Goal: Information Seeking & Learning: Learn about a topic

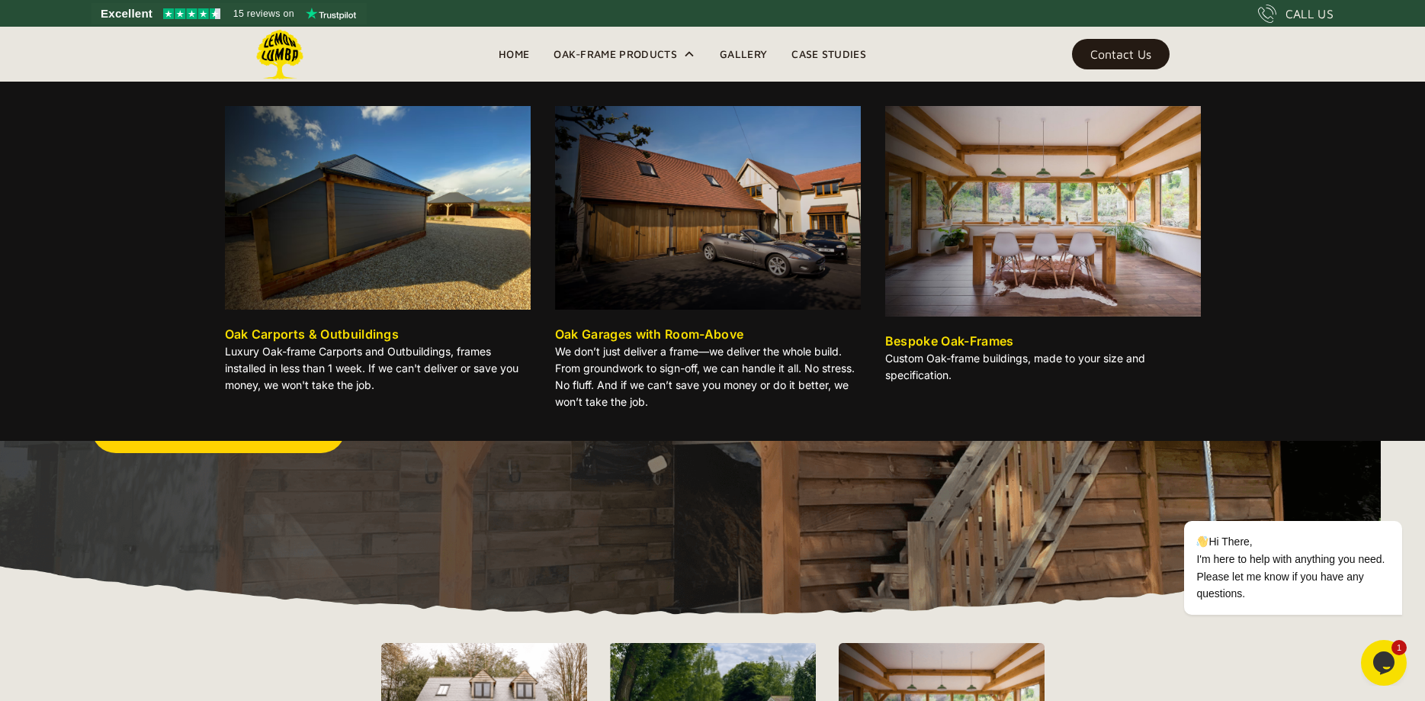
click at [349, 331] on div "Oak Carports & Outbuildings" at bounding box center [312, 334] width 175 height 18
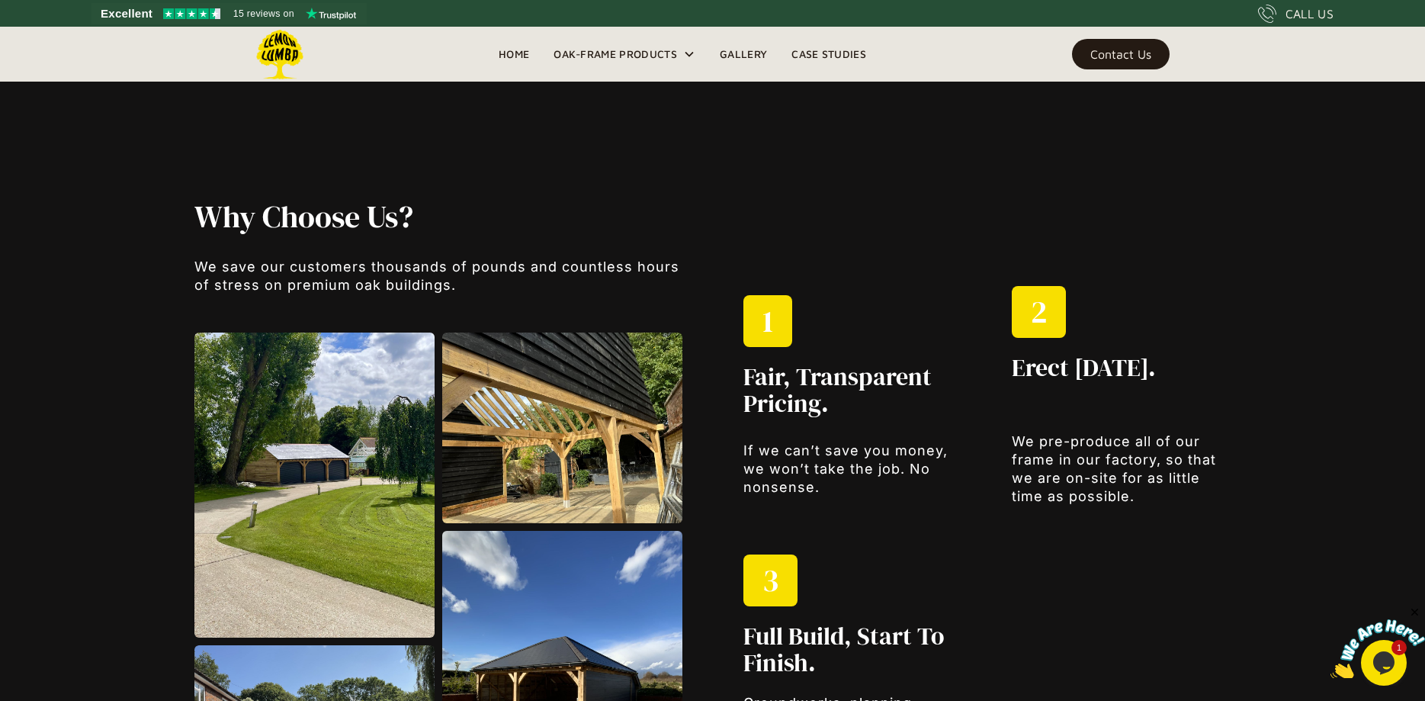
scroll to position [1840, 0]
click at [752, 47] on link "Gallery" at bounding box center [744, 54] width 72 height 23
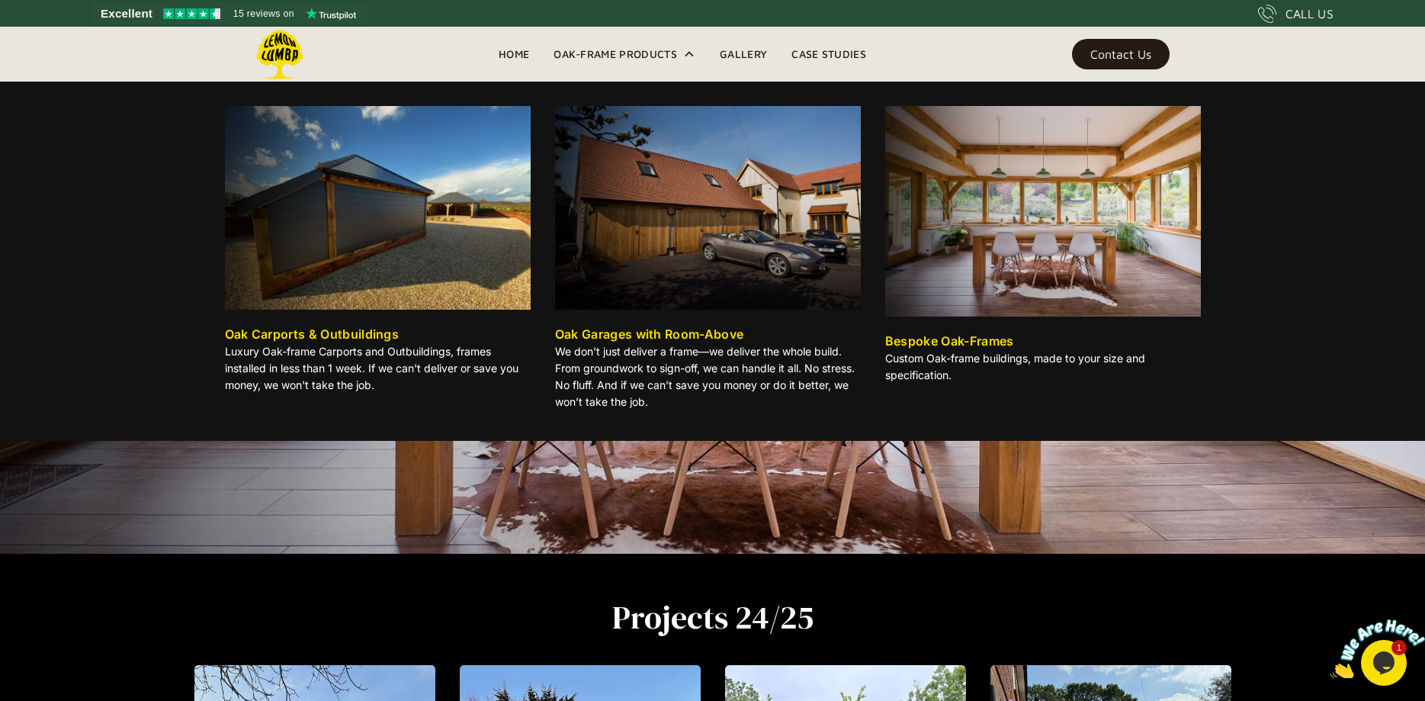
scroll to position [146, 0]
click at [685, 55] on icon at bounding box center [689, 54] width 12 height 12
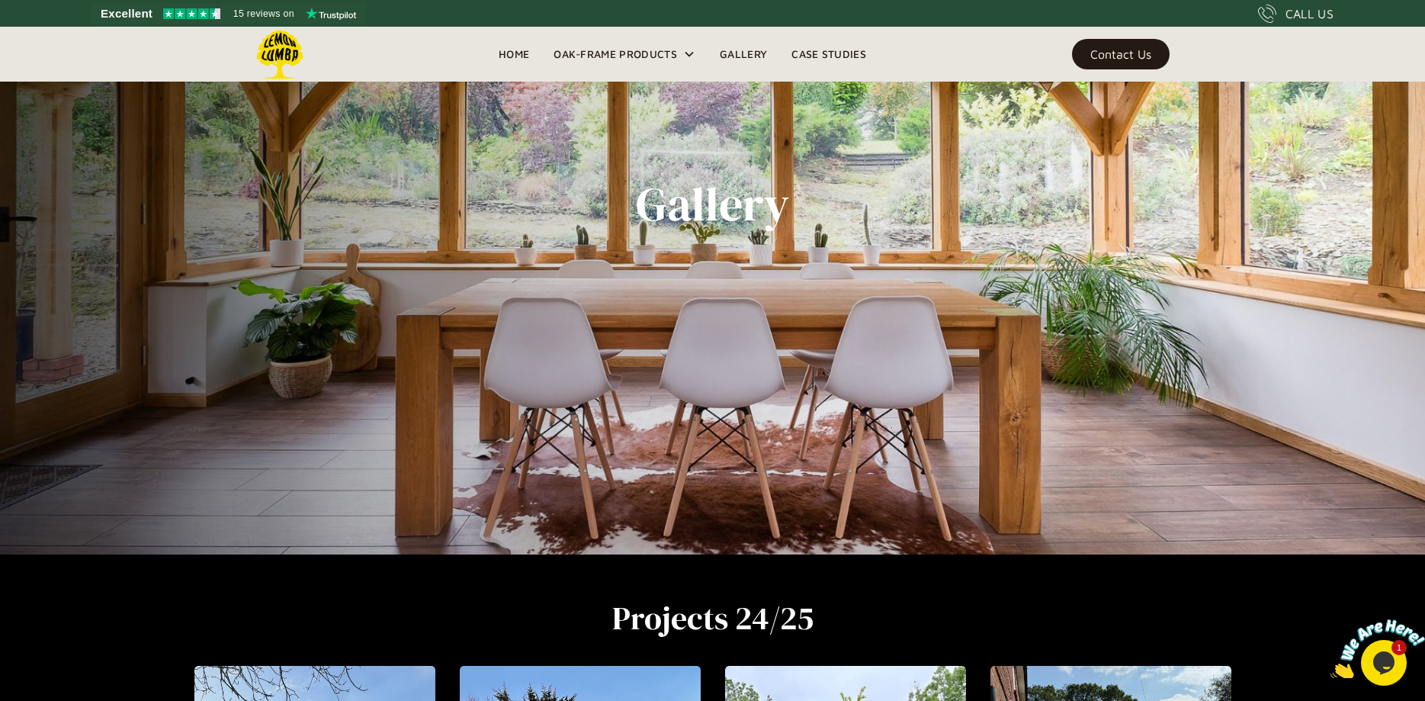
click at [645, 51] on div "Oak-Frame Products" at bounding box center [616, 54] width 124 height 18
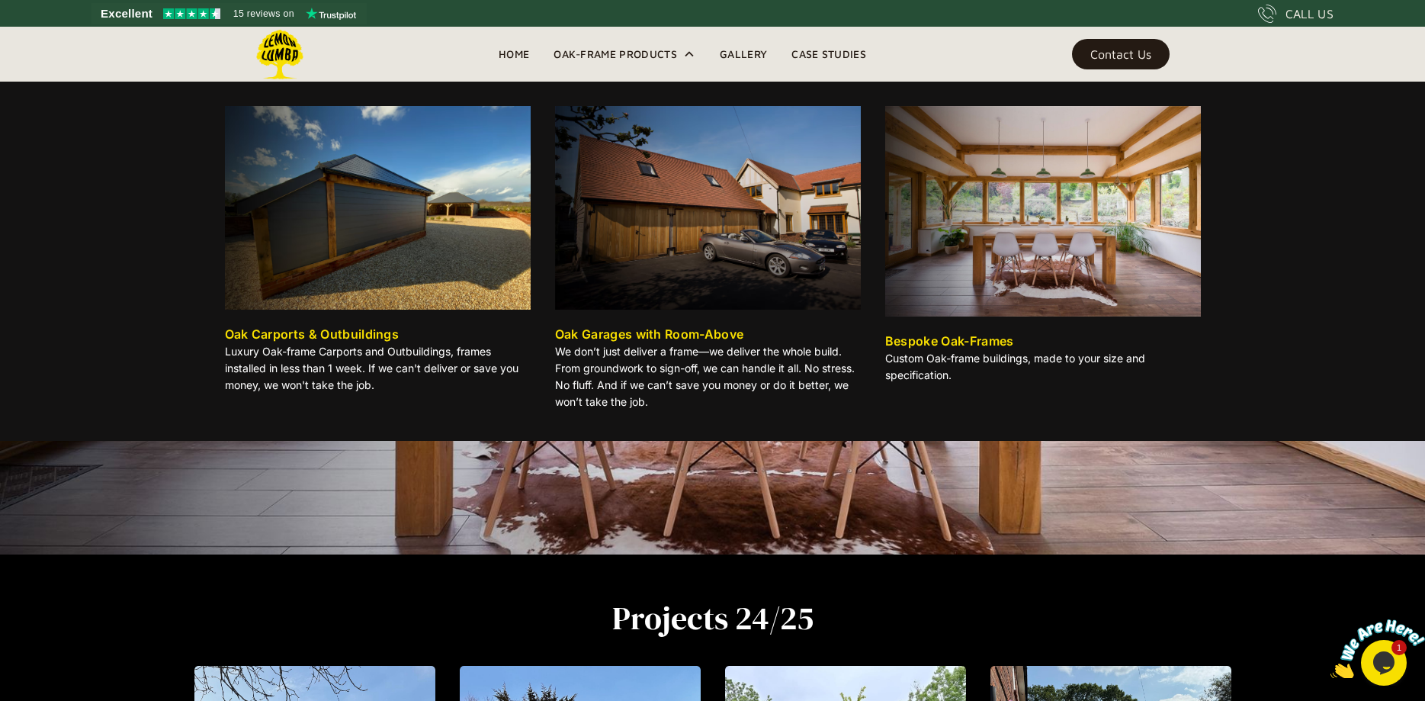
click at [337, 331] on div "Oak Carports & Outbuildings" at bounding box center [312, 334] width 175 height 18
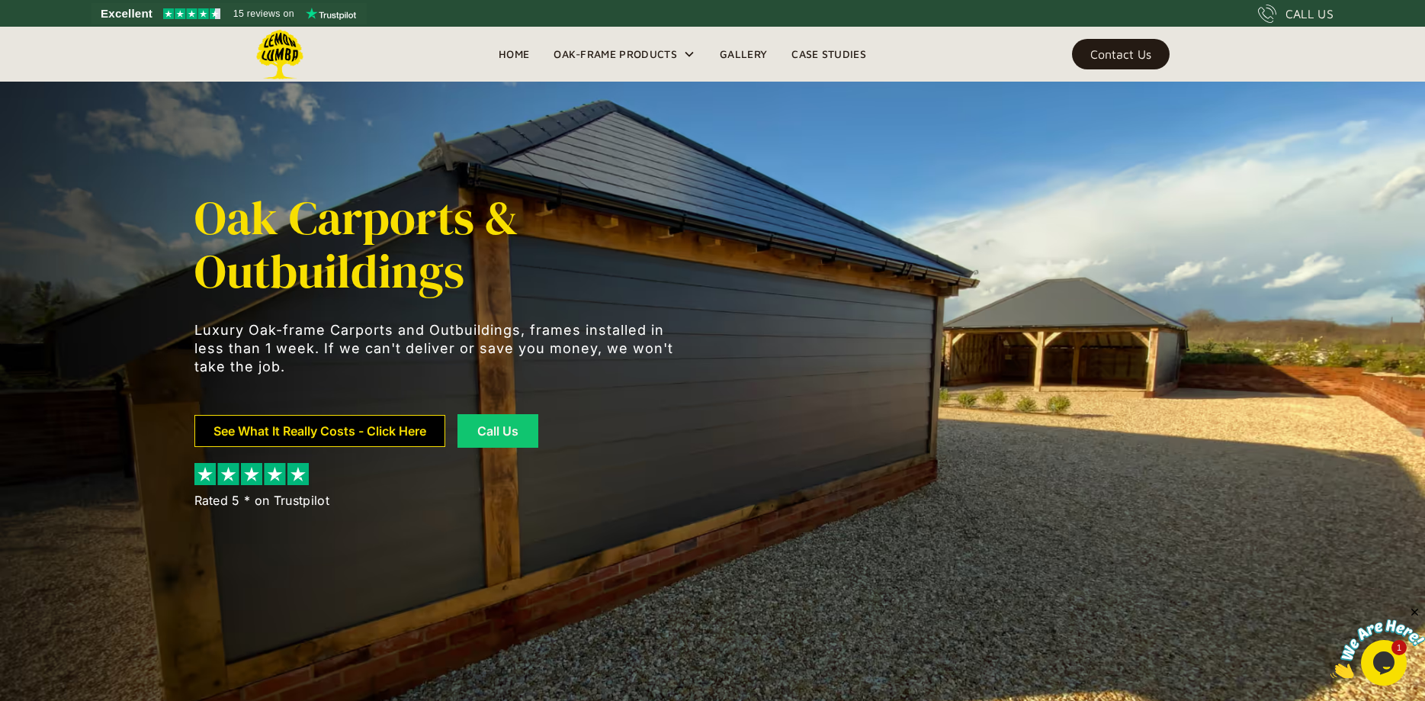
click at [396, 429] on link "See What It Really Costs - Click Here" at bounding box center [319, 431] width 251 height 32
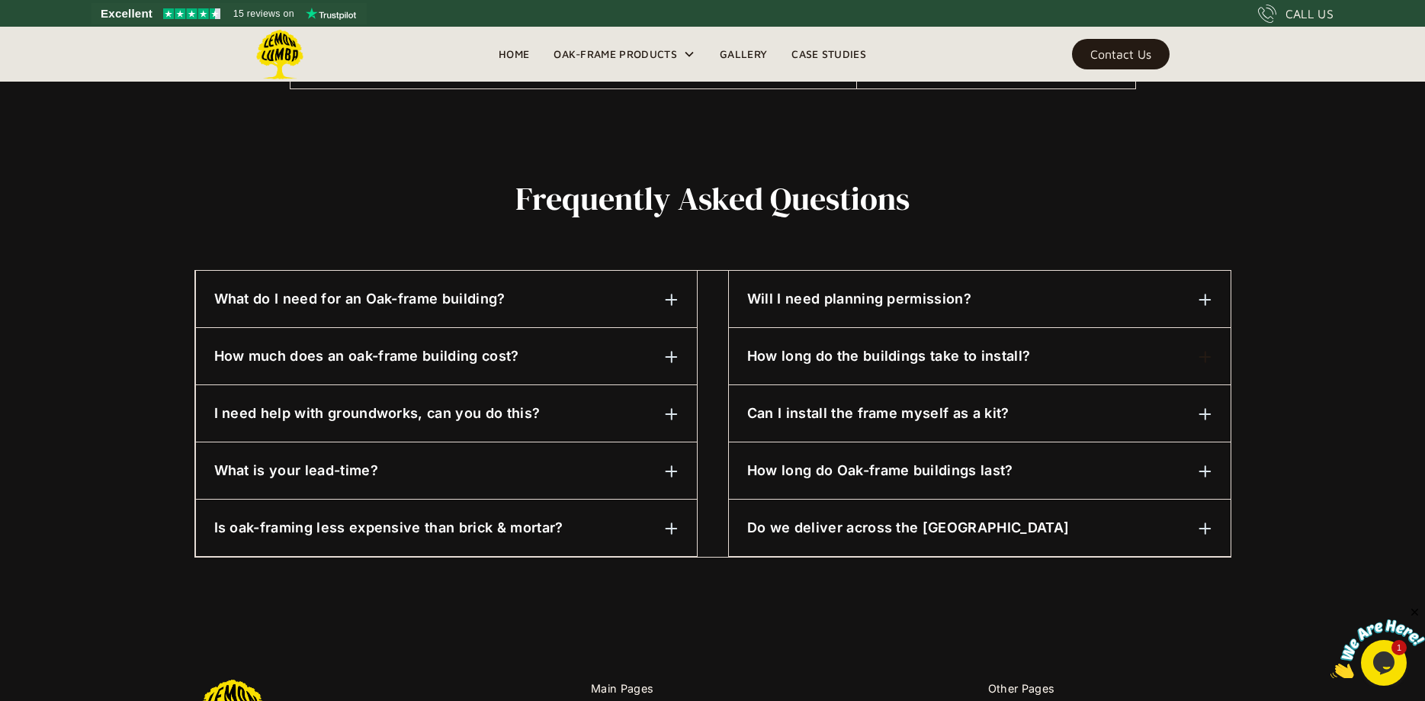
scroll to position [650, 0]
click at [676, 409] on img at bounding box center [672, 413] width 14 height 14
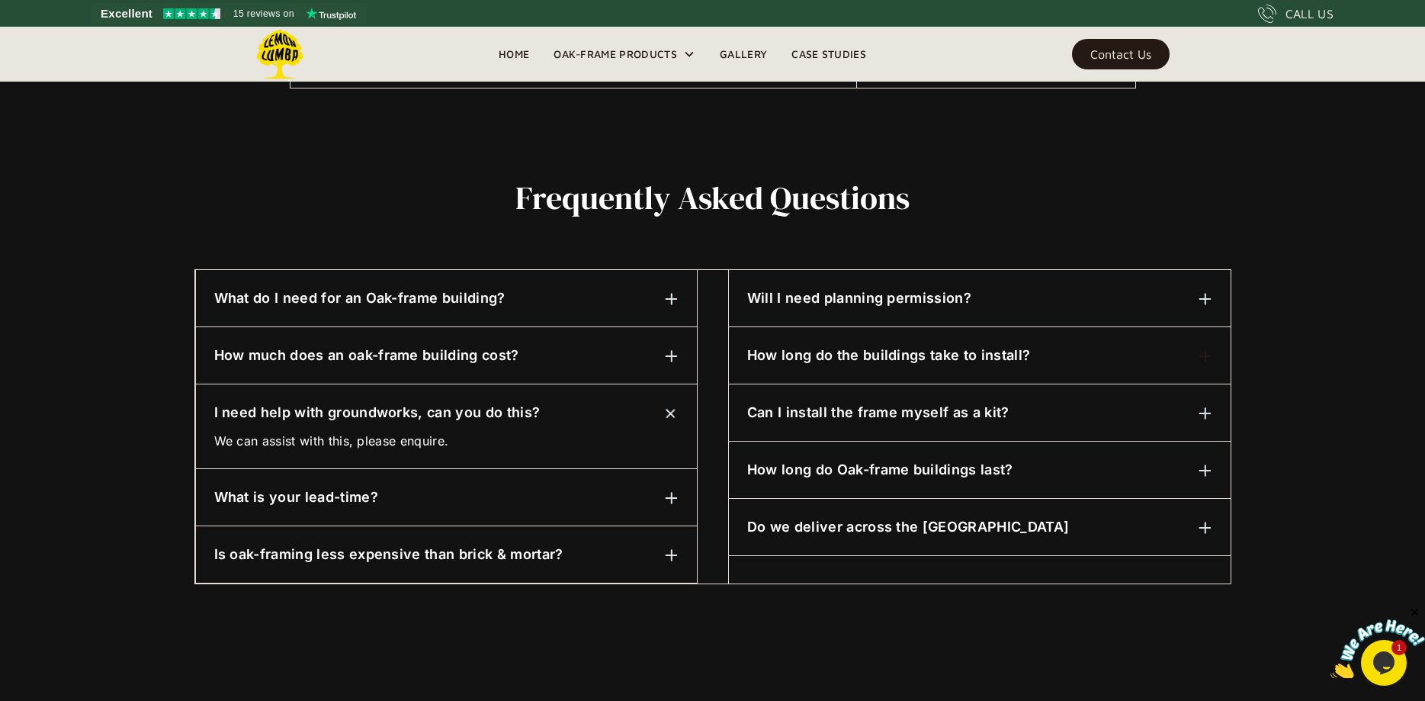
click at [670, 493] on img at bounding box center [672, 498] width 14 height 14
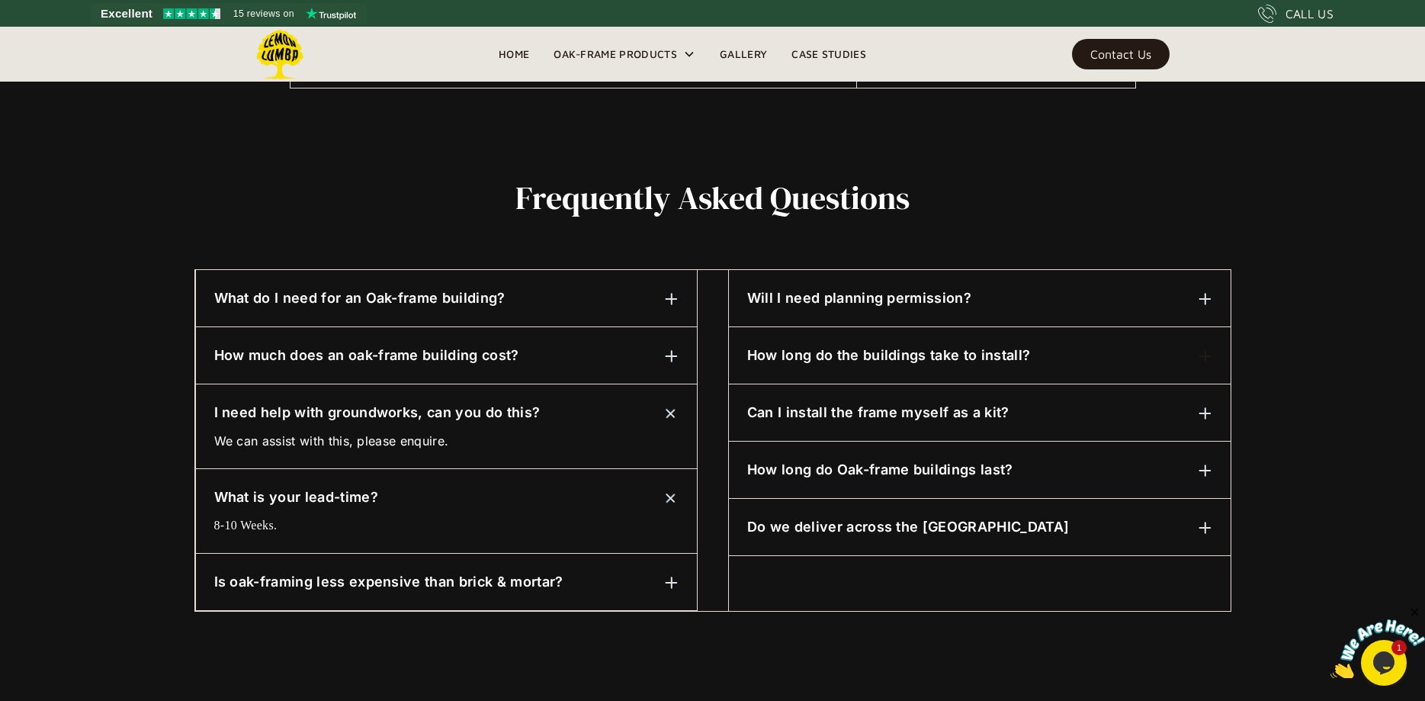
click at [671, 581] on img at bounding box center [672, 583] width 14 height 14
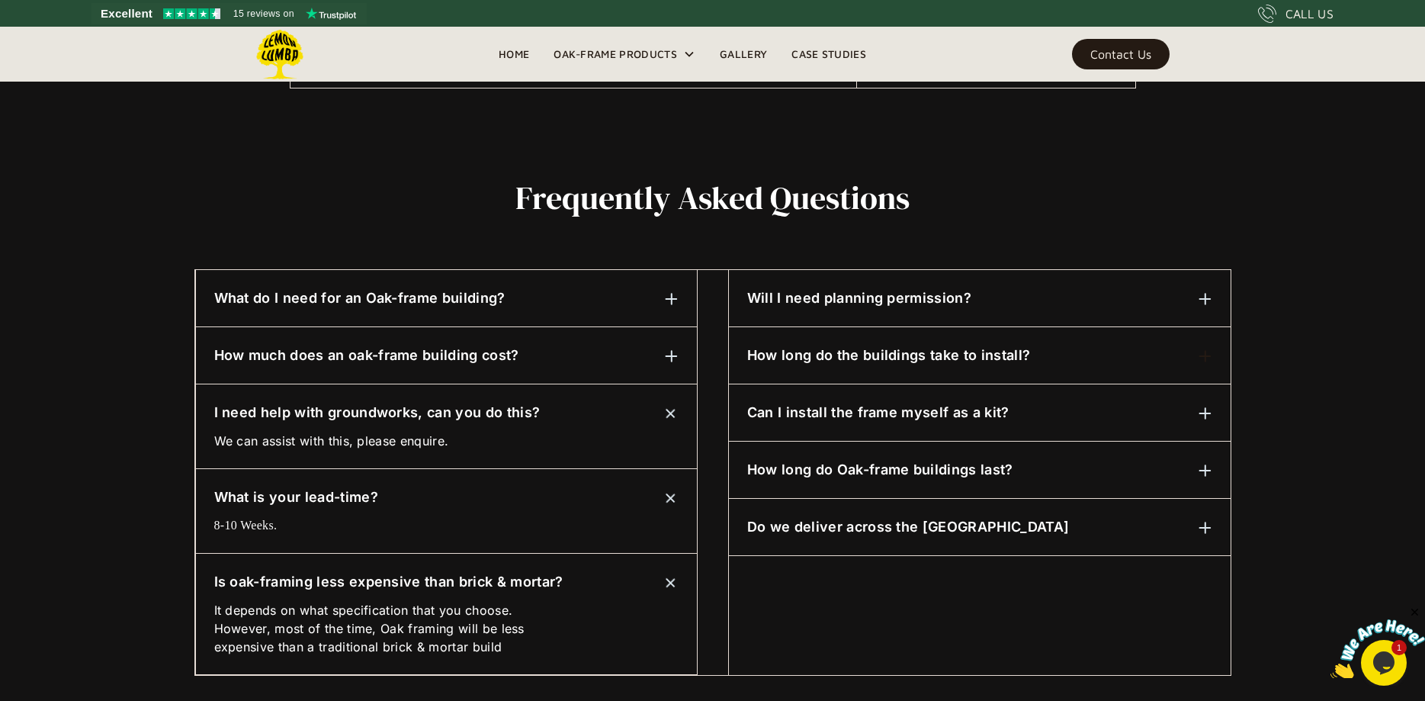
click at [1202, 412] on img at bounding box center [1206, 413] width 14 height 14
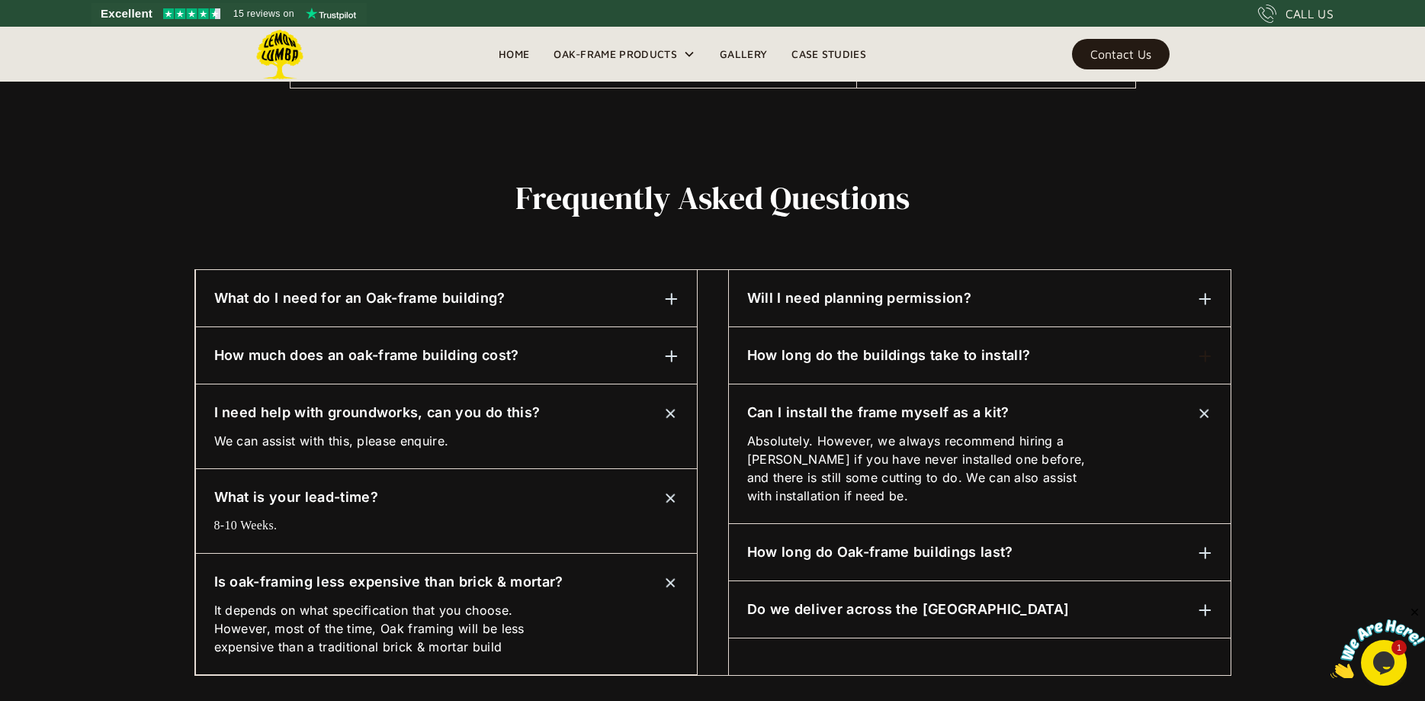
click at [1207, 556] on img at bounding box center [1206, 553] width 14 height 14
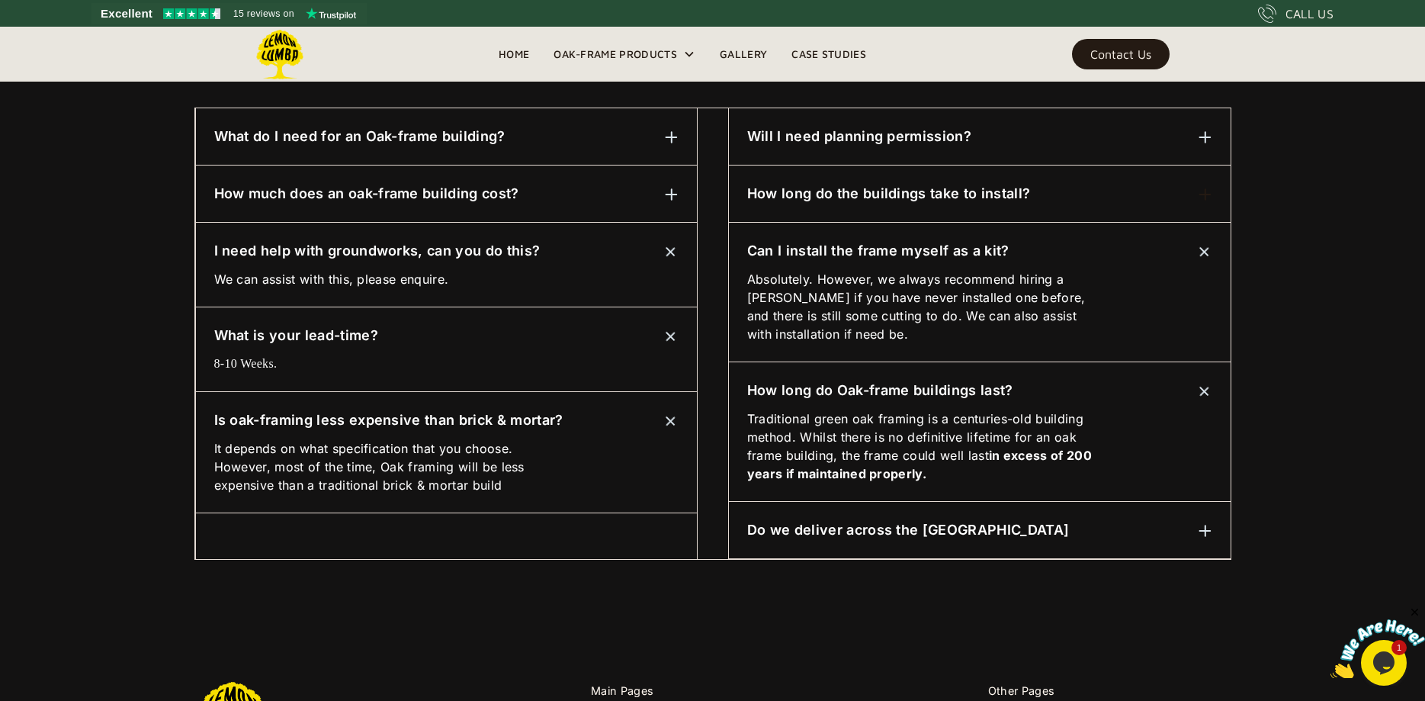
scroll to position [812, 0]
click at [882, 191] on h6 "How long do the buildings take to install?" at bounding box center [888, 193] width 283 height 20
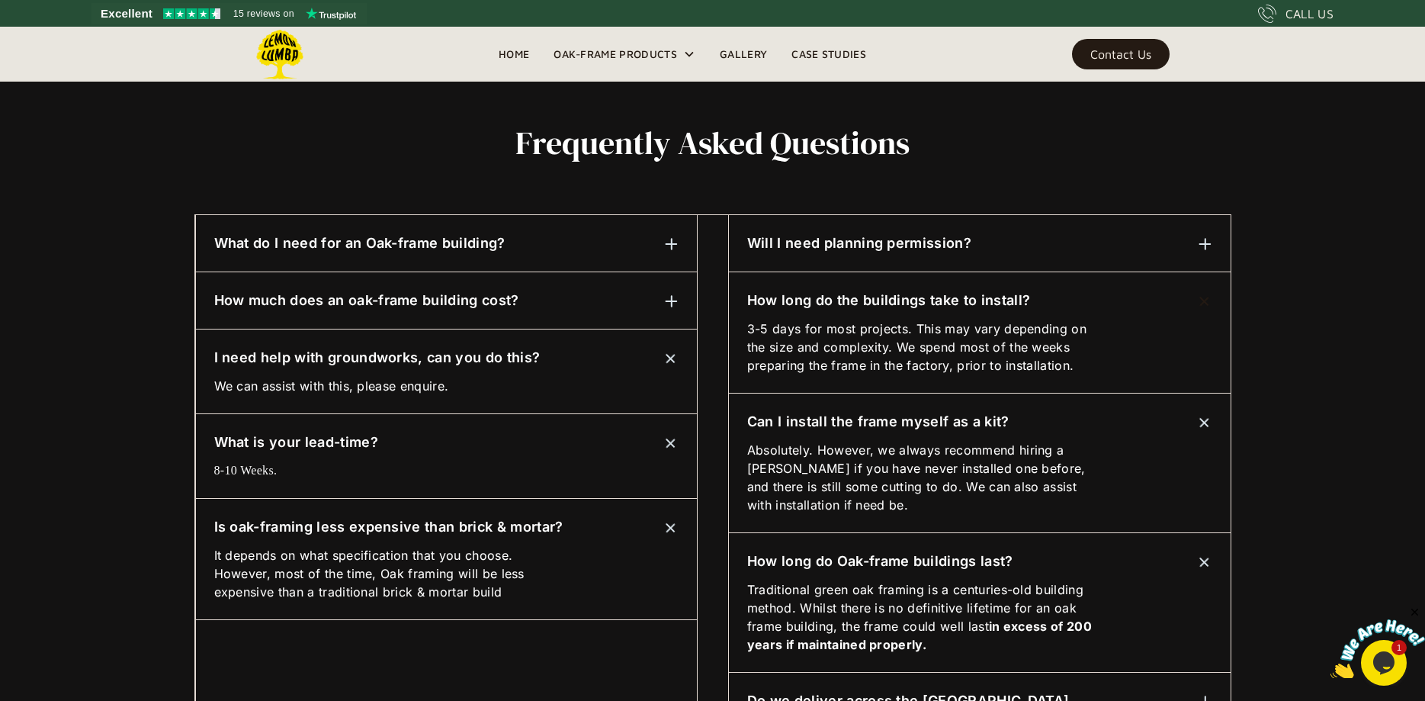
scroll to position [704, 0]
click at [923, 246] on h6 "Will I need planning permission?" at bounding box center [859, 244] width 224 height 20
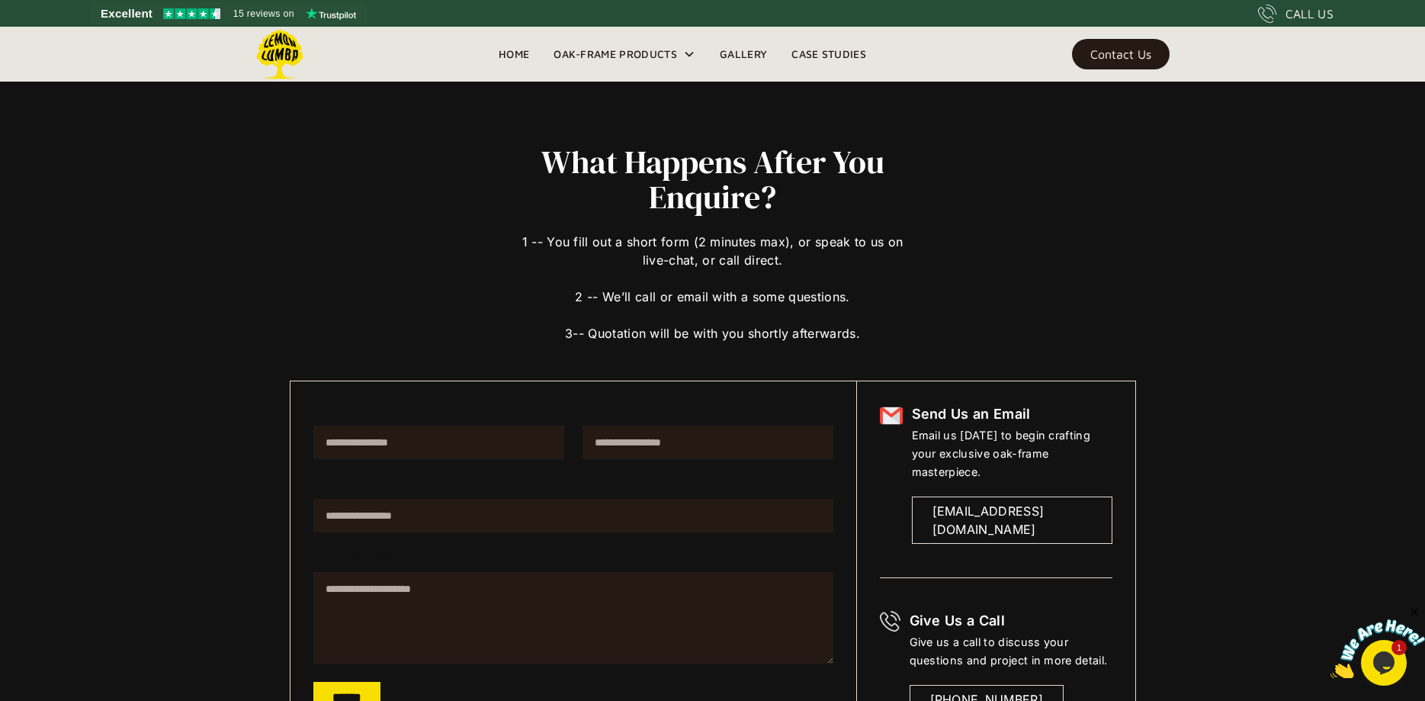
scroll to position [0, 0]
click at [281, 47] on img at bounding box center [280, 55] width 50 height 50
click at [827, 56] on link "Case Studies" at bounding box center [828, 54] width 99 height 23
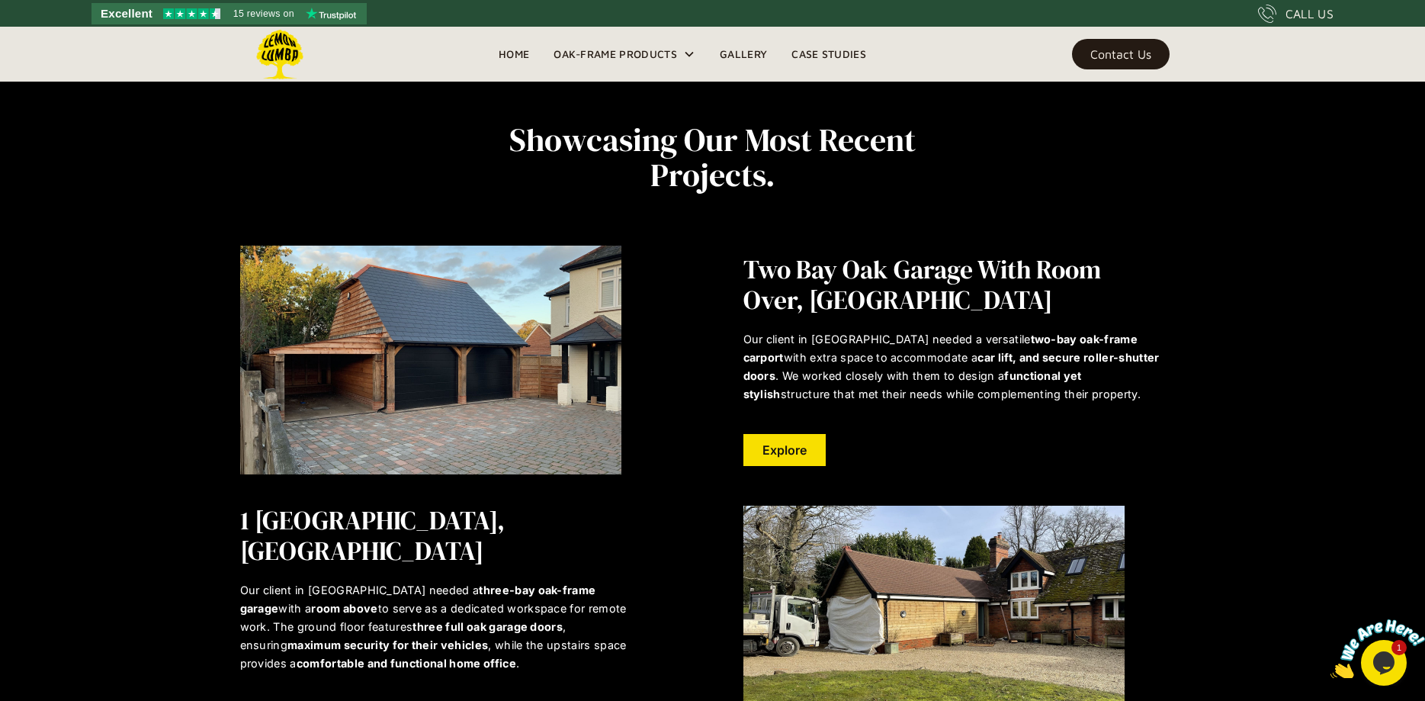
click at [262, 8] on span "15 reviews on" at bounding box center [263, 14] width 61 height 18
